Goal: Transaction & Acquisition: Purchase product/service

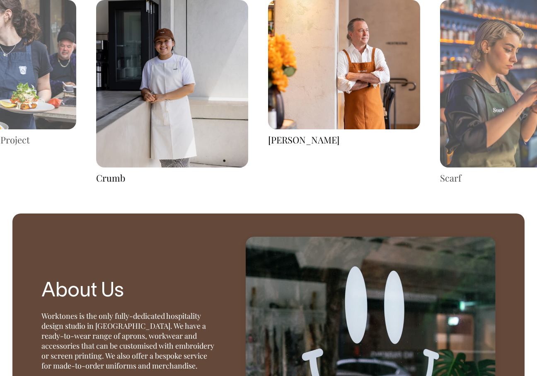
click at [325, 92] on img at bounding box center [344, 64] width 152 height 129
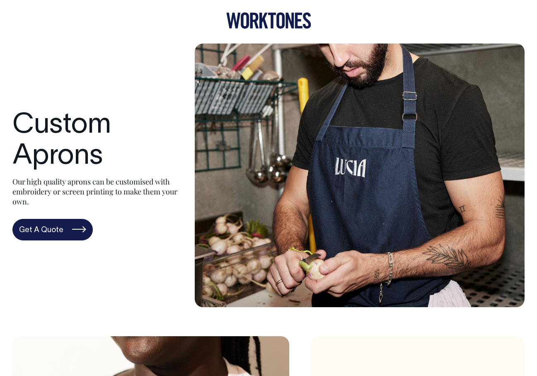
scroll to position [0, 0]
click at [272, 24] on icon at bounding box center [272, 21] width 8 height 16
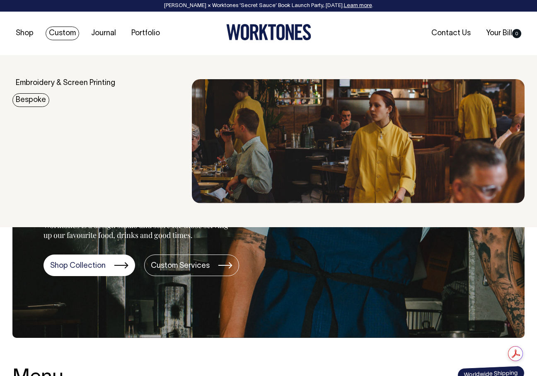
click at [29, 99] on link "Bespoke" at bounding box center [30, 100] width 37 height 14
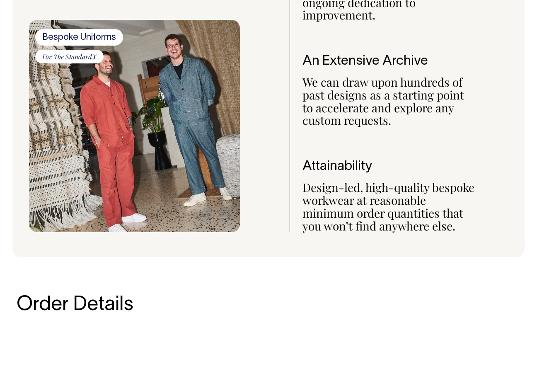
scroll to position [805, 0]
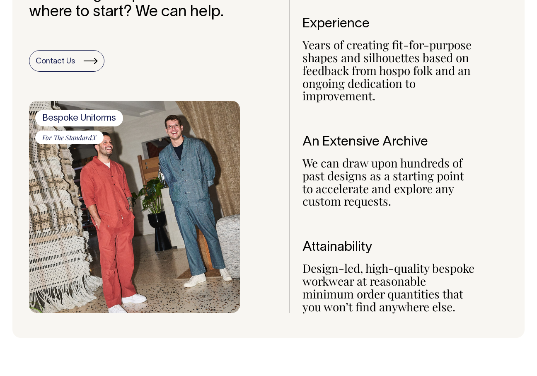
click at [77, 126] on span "Bespoke Uniforms" at bounding box center [79, 118] width 88 height 17
click at [75, 145] on span "For The StandardX" at bounding box center [69, 138] width 68 height 14
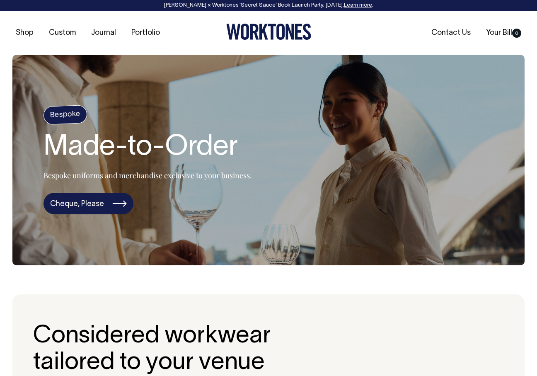
scroll to position [0, 0]
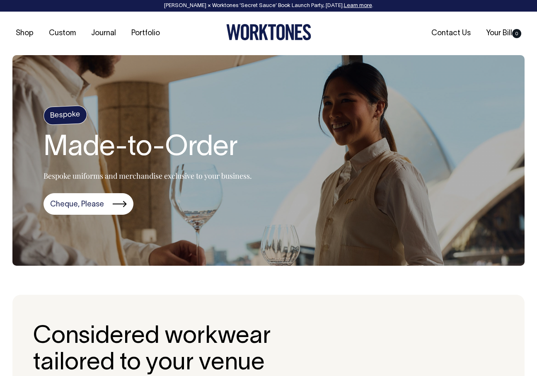
click at [60, 114] on h4 "Bespoke" at bounding box center [65, 115] width 44 height 20
click at [82, 201] on link "Cheque, Please" at bounding box center [89, 204] width 90 height 22
